Goal: Task Accomplishment & Management: Manage account settings

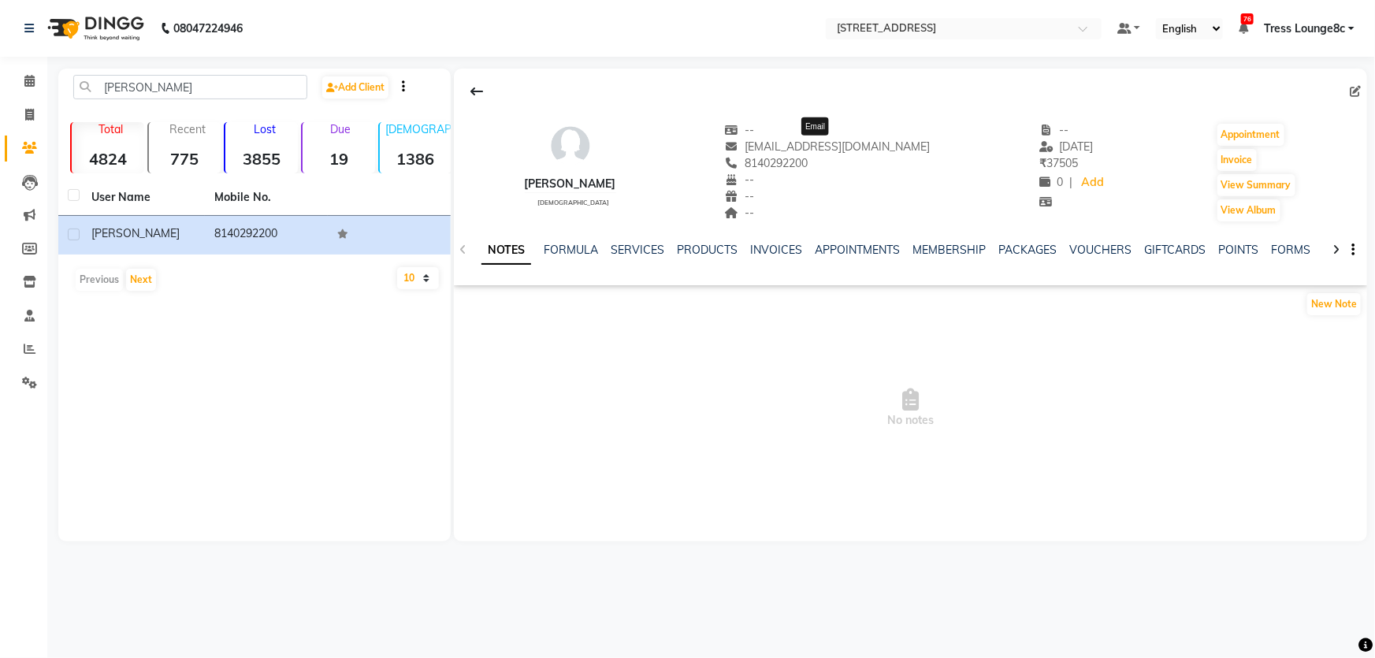
click at [812, 144] on span "[EMAIL_ADDRESS][DOMAIN_NAME]" at bounding box center [828, 147] width 206 height 14
copy span "[EMAIL_ADDRESS][DOMAIN_NAME]"
click at [32, 114] on icon at bounding box center [29, 115] width 9 height 12
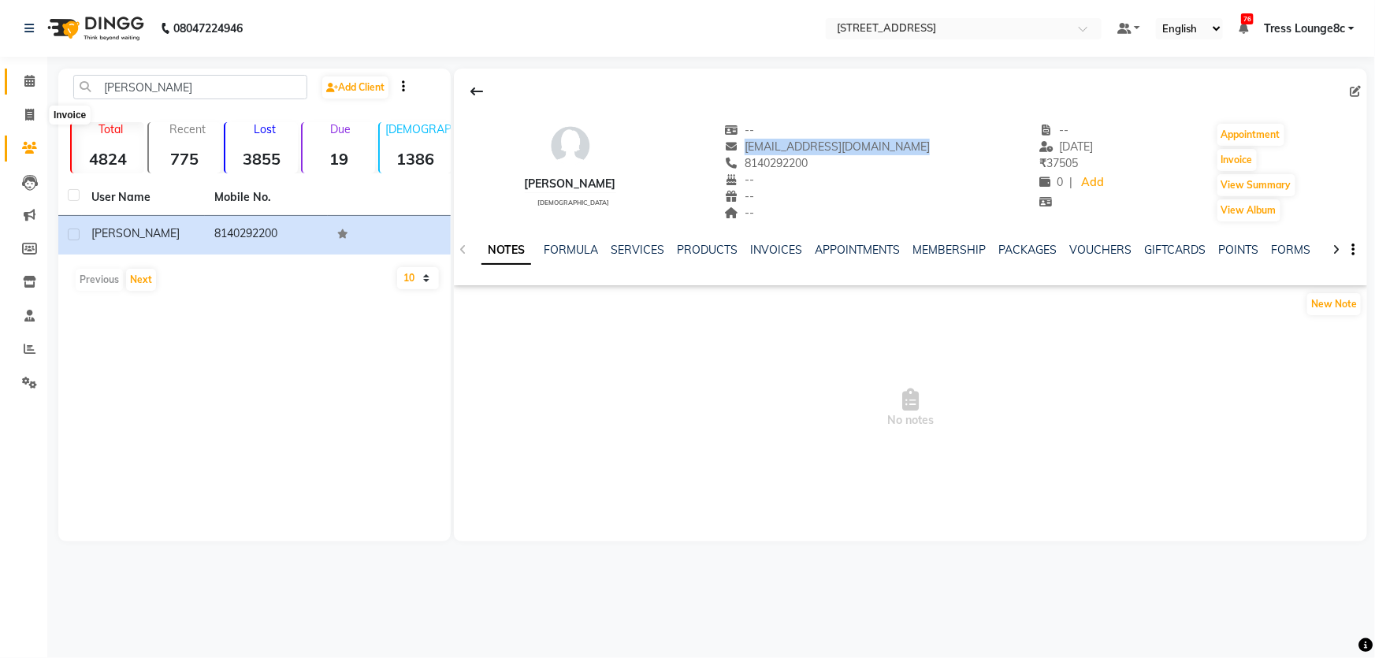
click at [24, 76] on icon at bounding box center [29, 81] width 10 height 12
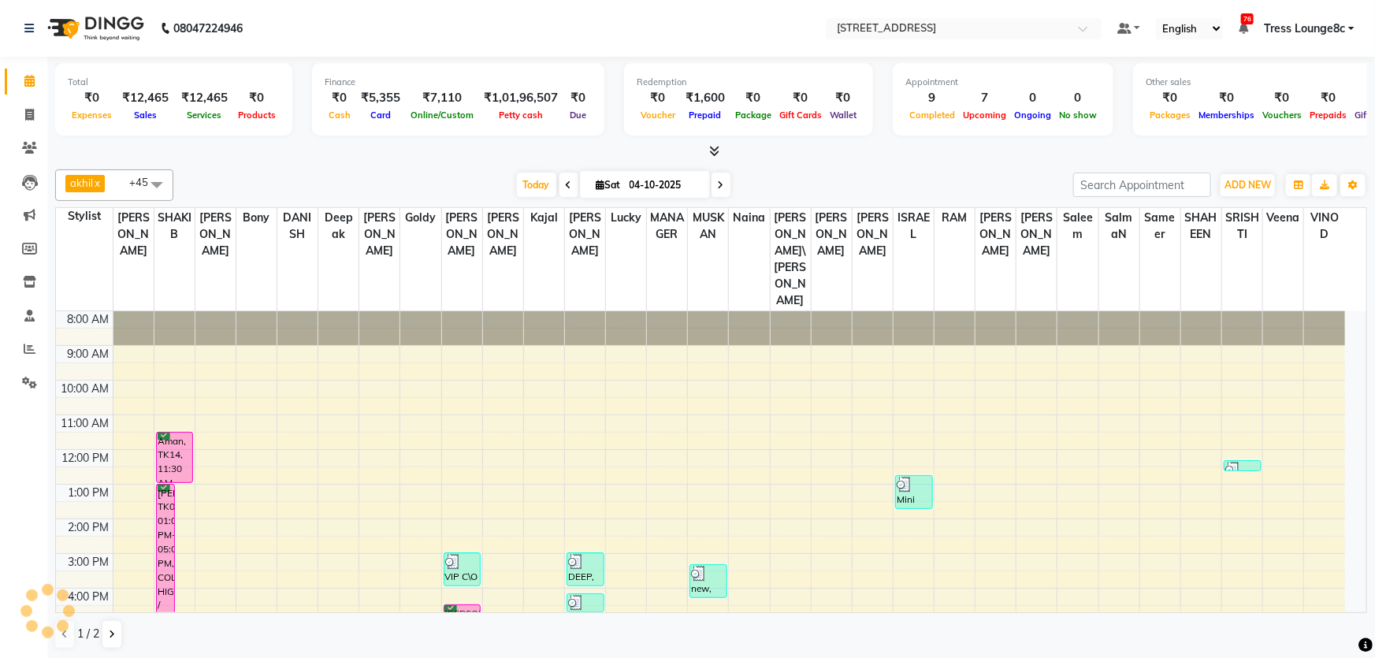
scroll to position [84, 0]
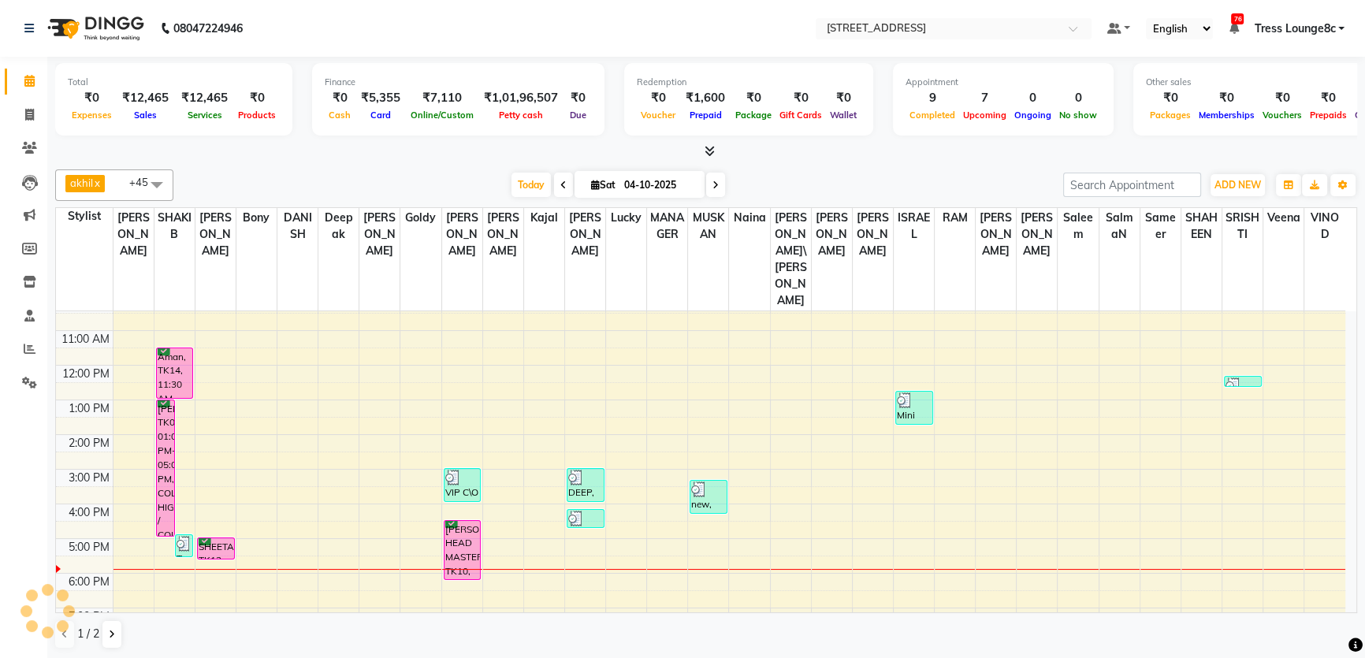
click at [1321, 37] on ul "Default Panel My Panel English ENGLISH Español العربية मराठी हिंदी ગુજરાતી தமிழ…" at bounding box center [1226, 28] width 253 height 21
click at [1295, 32] on span "Tress Lounge8c" at bounding box center [1294, 28] width 81 height 17
click at [1279, 114] on link "Sign out" at bounding box center [1264, 108] width 144 height 24
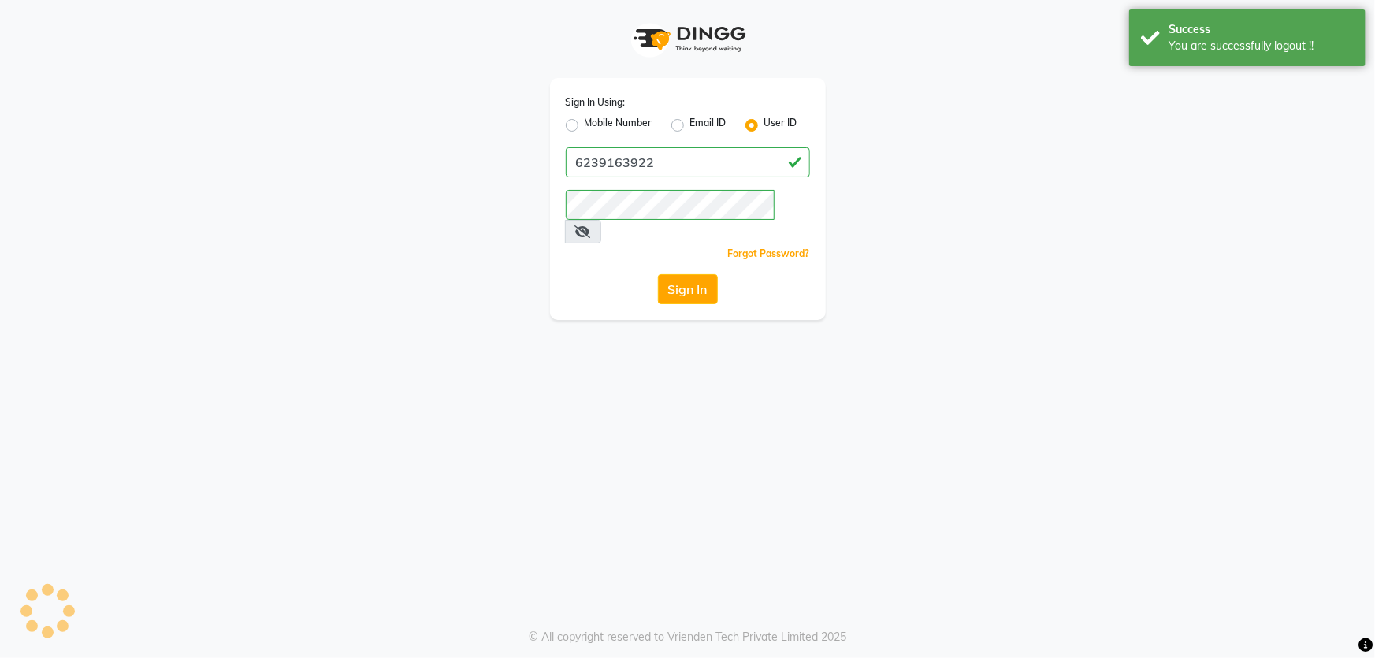
click at [612, 124] on label "Mobile Number" at bounding box center [619, 125] width 68 height 19
click at [595, 124] on input "Mobile Number" at bounding box center [590, 121] width 10 height 10
radio input "true"
radio input "false"
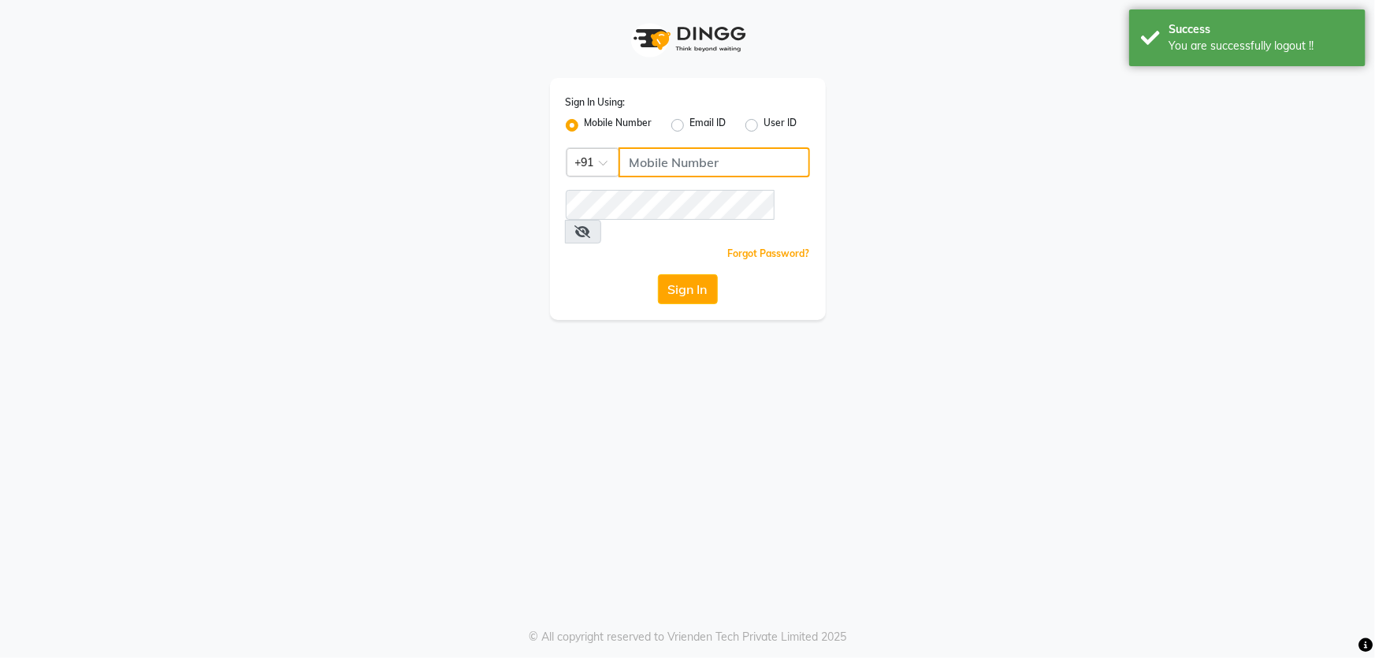
drag, startPoint x: 675, startPoint y: 164, endPoint x: 701, endPoint y: 173, distance: 26.7
click at [676, 164] on input "Username" at bounding box center [715, 162] width 192 height 30
type input "1724656581"
click at [701, 274] on button "Sign In" at bounding box center [688, 289] width 60 height 30
